Goal: Information Seeking & Learning: Check status

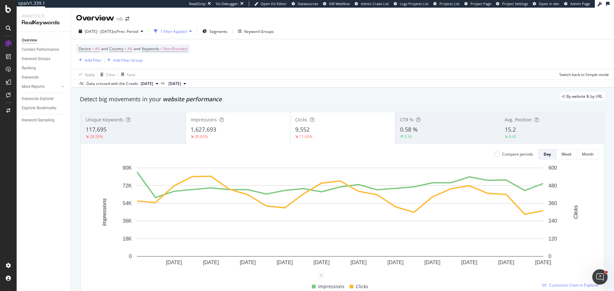
click at [511, 128] on span "15.2" at bounding box center [510, 130] width 11 height 8
